Goal: Task Accomplishment & Management: Manage account settings

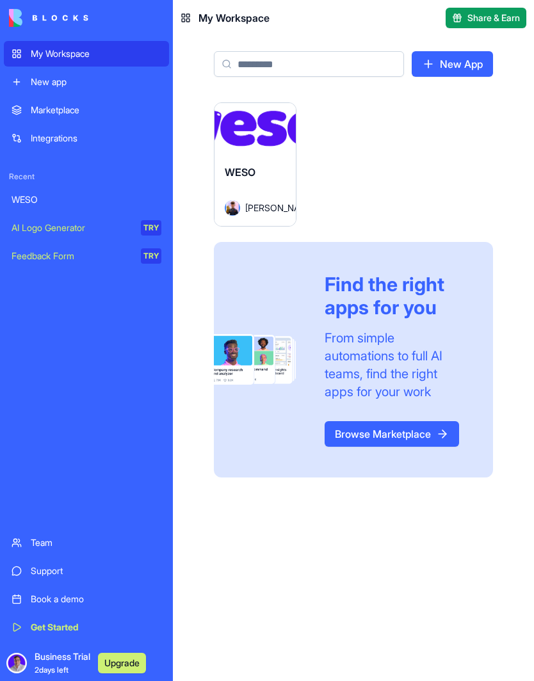
click at [265, 169] on div "WESO" at bounding box center [255, 182] width 61 height 36
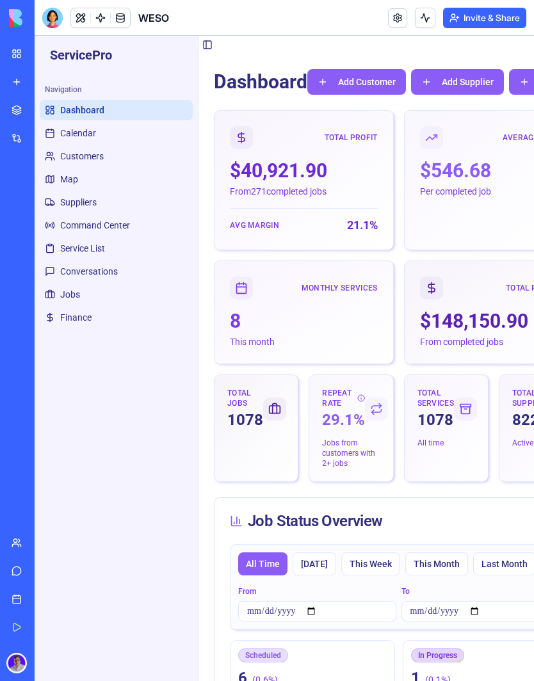
click at [504, 16] on button "Invite & Share" at bounding box center [484, 18] width 83 height 20
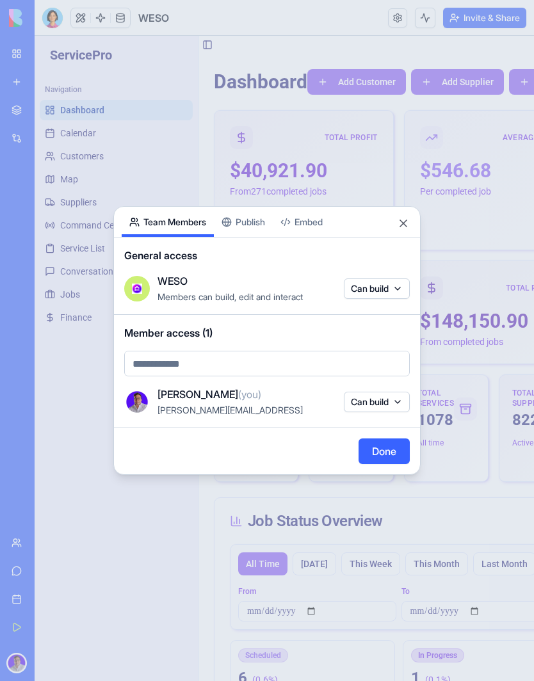
click at [259, 225] on div "Share App Team Members Publish Embed General access WESO Members can build, edi…" at bounding box center [266, 340] width 307 height 269
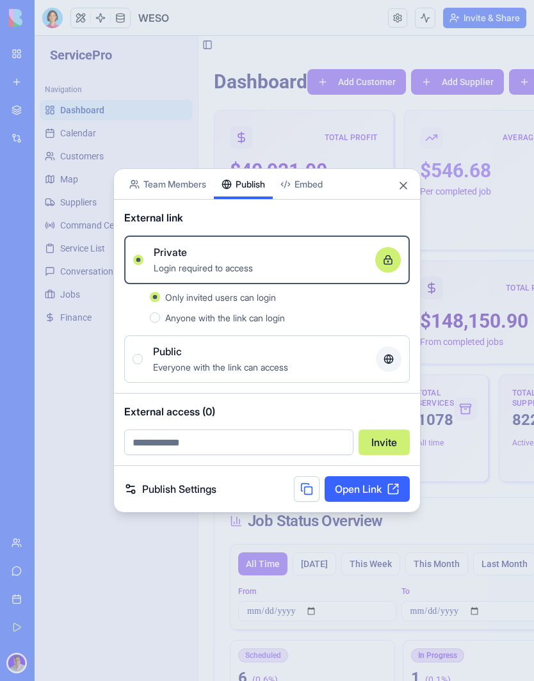
click at [365, 491] on link "Open Link" at bounding box center [366, 489] width 85 height 26
click at [200, 494] on link "Publish Settings" at bounding box center [170, 488] width 92 height 15
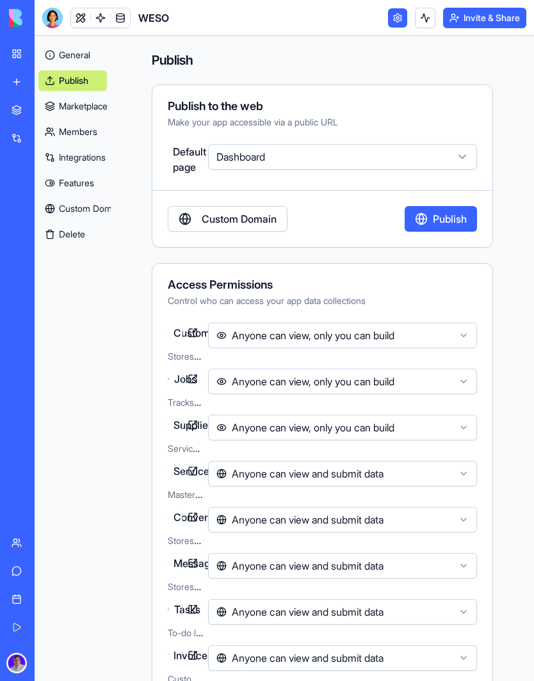
click at [236, 227] on link "Custom Domain" at bounding box center [228, 219] width 120 height 26
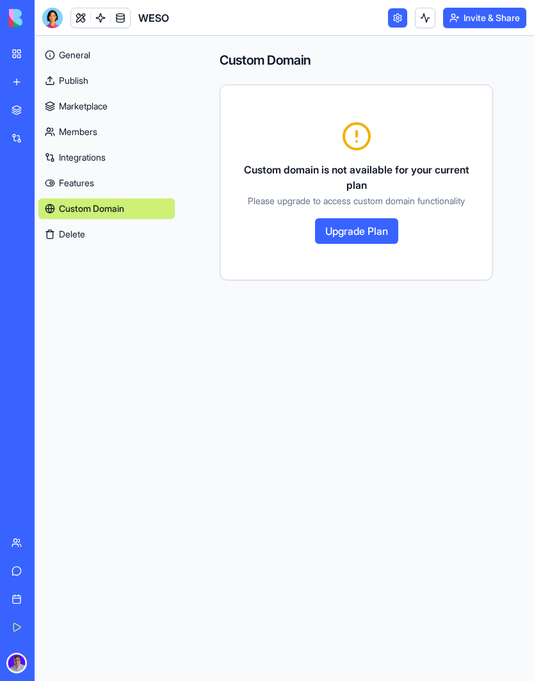
click at [419, 17] on button at bounding box center [425, 18] width 20 height 20
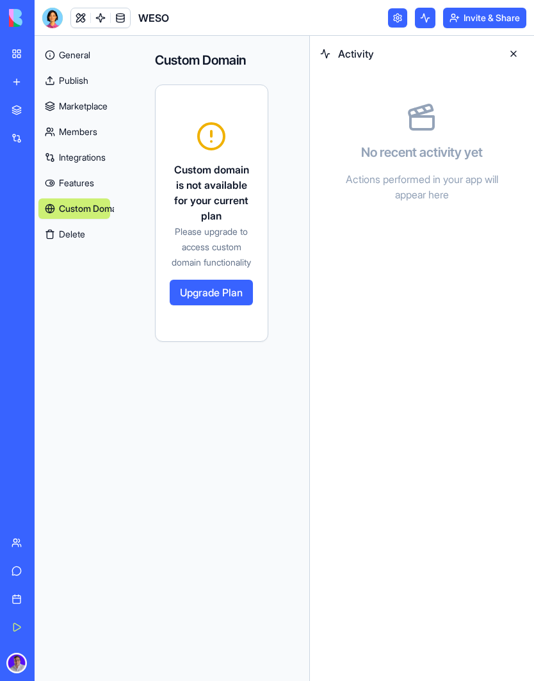
click at [509, 49] on button at bounding box center [513, 54] width 20 height 20
